Goal: Transaction & Acquisition: Purchase product/service

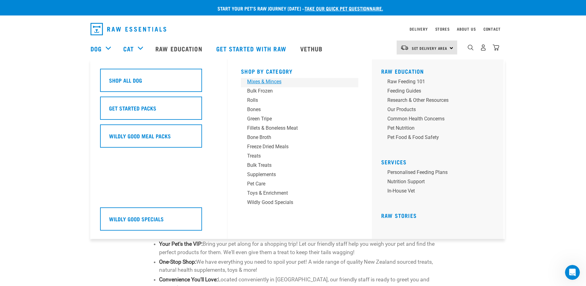
click at [261, 82] on div "Mixes & Minces" at bounding box center [295, 81] width 96 height 7
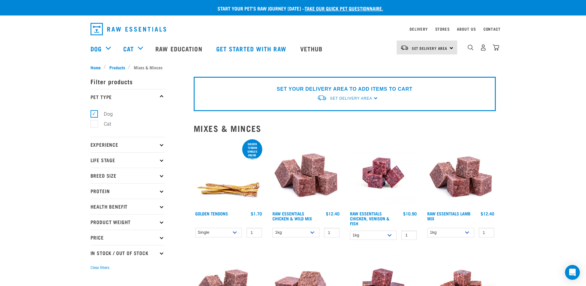
click at [162, 144] on icon at bounding box center [161, 143] width 3 height 3
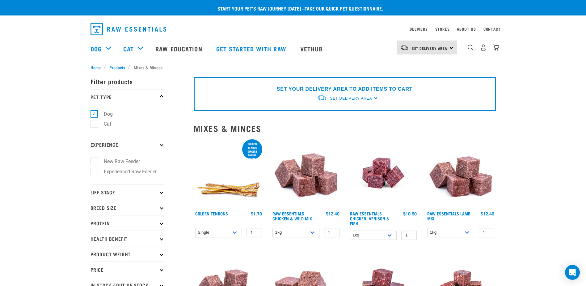
click at [96, 160] on label "New Raw Feeder" at bounding box center [118, 161] width 49 height 8
click at [95, 160] on input "New Raw Feeder" at bounding box center [93, 160] width 4 height 4
checkbox input "true"
click at [160, 193] on p "Life Stage" at bounding box center [128, 191] width 74 height 15
click at [161, 191] on icon at bounding box center [161, 191] width 3 height 3
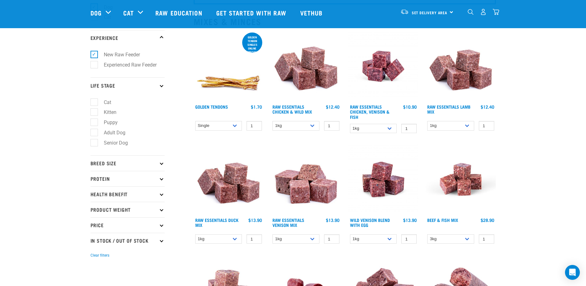
scroll to position [61, 0]
click at [94, 133] on label "Adult Dog" at bounding box center [111, 132] width 34 height 8
click at [92, 133] on input "Adult Dog" at bounding box center [93, 131] width 4 height 4
checkbox input "true"
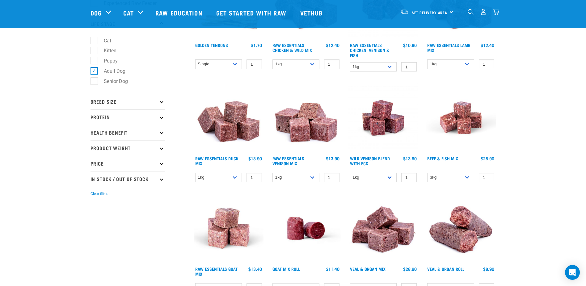
scroll to position [123, 0]
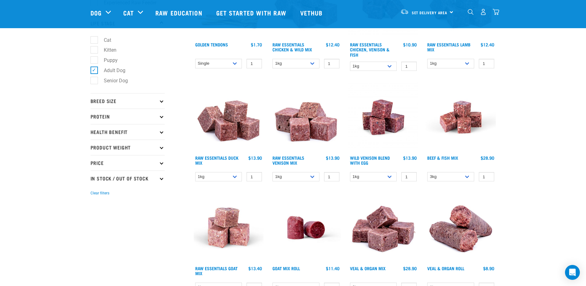
click at [162, 101] on icon at bounding box center [161, 100] width 3 height 3
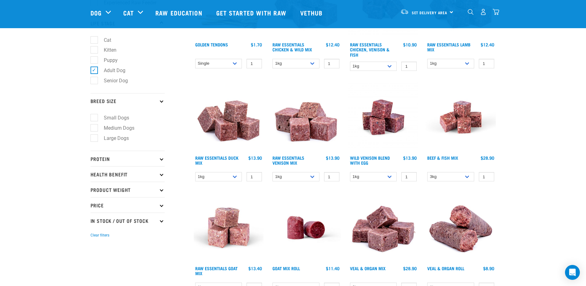
click at [96, 138] on label "Large Dogs" at bounding box center [112, 138] width 37 height 8
click at [95, 138] on input "Large Dogs" at bounding box center [93, 137] width 4 height 4
checkbox input "true"
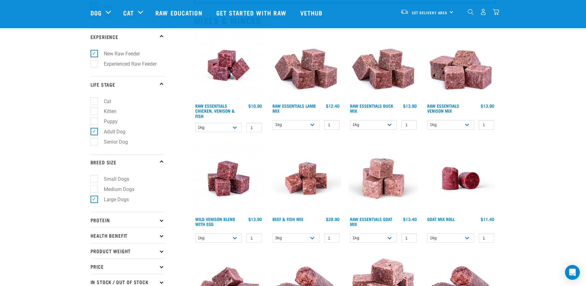
scroll to position [62, 0]
click at [162, 220] on icon at bounding box center [161, 219] width 3 height 3
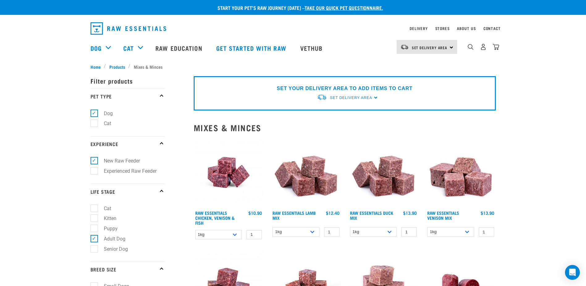
scroll to position [0, 0]
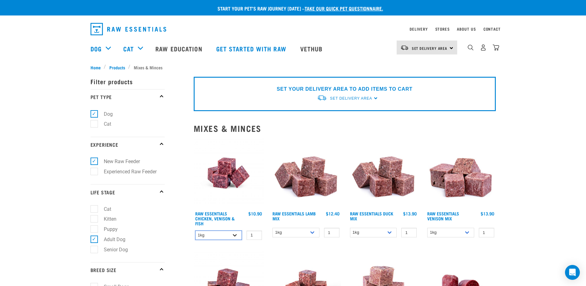
click at [239, 236] on select "1kg 3kg" at bounding box center [218, 235] width 47 height 10
select select "28665"
click at [195, 230] on select "1kg 3kg" at bounding box center [218, 235] width 47 height 10
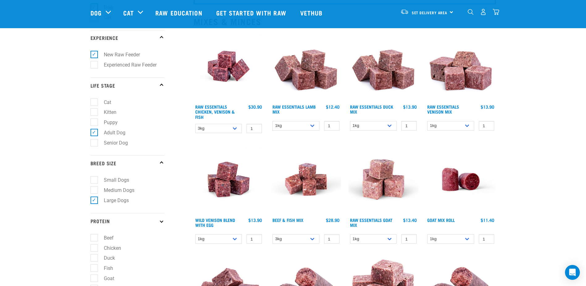
scroll to position [61, 0]
click at [315, 125] on select "1kg 3kg Bulk (10kg)" at bounding box center [296, 126] width 47 height 10
select select "341961"
click at [273, 121] on select "1kg 3kg Bulk (10kg)" at bounding box center [296, 126] width 47 height 10
